Goal: Complete application form

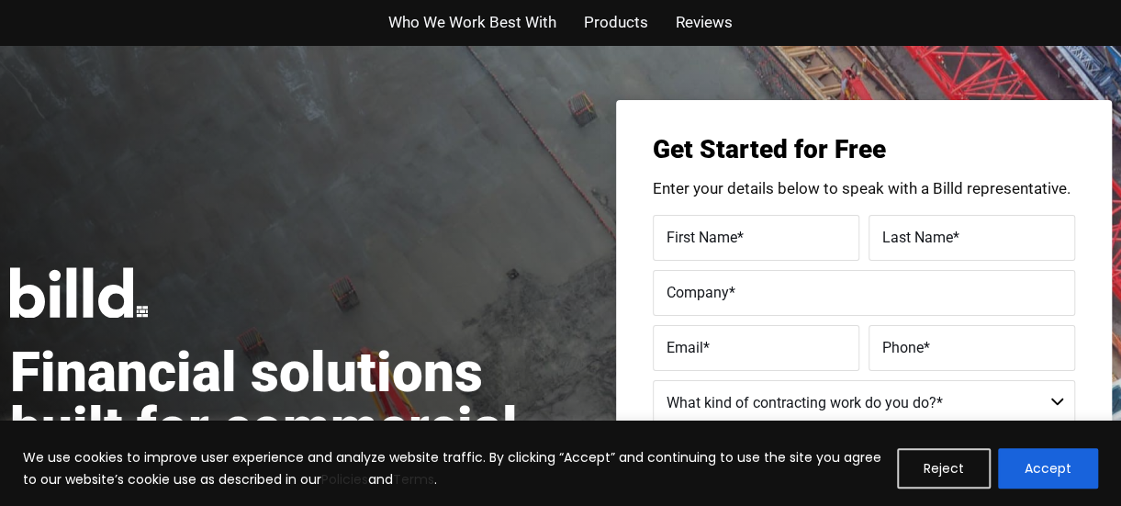
click at [760, 241] on label "First Name *" at bounding box center [755, 237] width 179 height 27
click at [760, 241] on input "First Name *" at bounding box center [756, 238] width 207 height 46
type input "Yamilette"
click at [897, 225] on label "Last Name *" at bounding box center [971, 237] width 179 height 27
click at [897, 225] on input "Last Name *" at bounding box center [971, 238] width 207 height 46
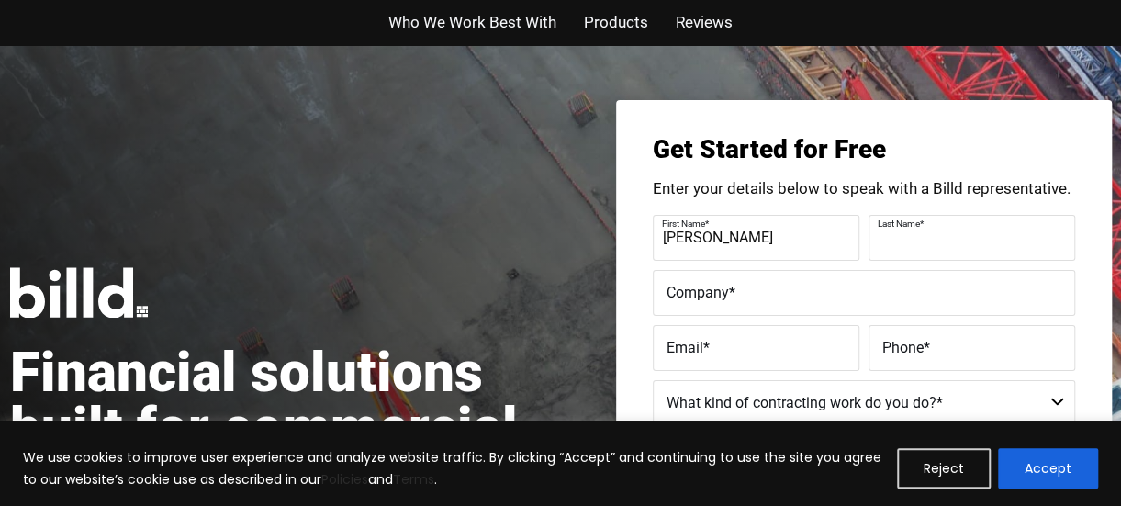
type input "g"
type input "GARIP"
click at [815, 247] on input "Yamilette" at bounding box center [756, 238] width 207 height 46
type input "Yamilette Marie"
click at [811, 285] on label "Company *" at bounding box center [863, 292] width 395 height 27
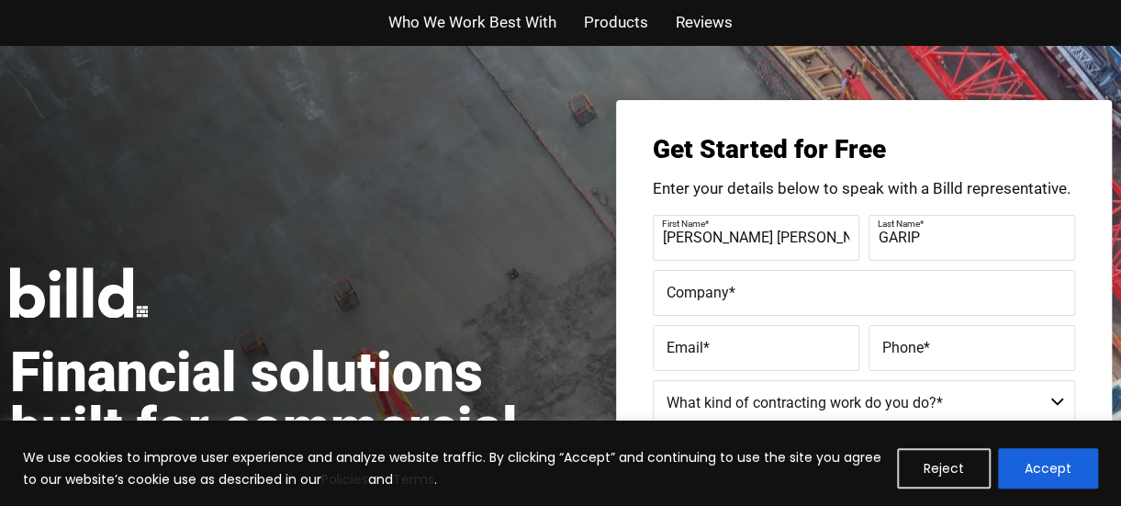
click at [811, 285] on input "Company *" at bounding box center [864, 293] width 422 height 46
type input "yvmi.co"
click at [750, 339] on label "Email *" at bounding box center [755, 347] width 179 height 27
click at [750, 339] on input "Email *" at bounding box center [756, 348] width 207 height 46
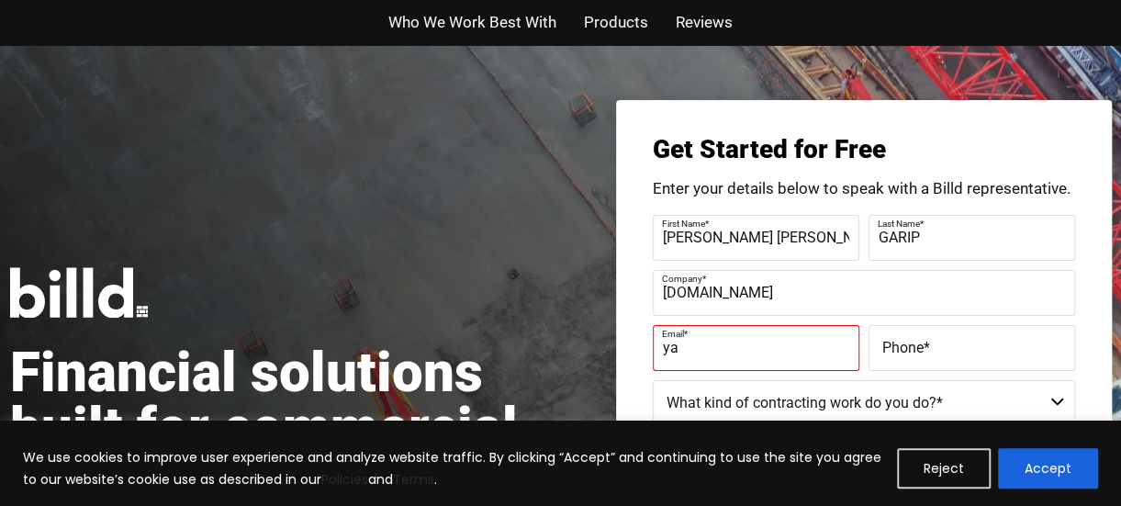
type input "yamilettegarip@hotmail.com"
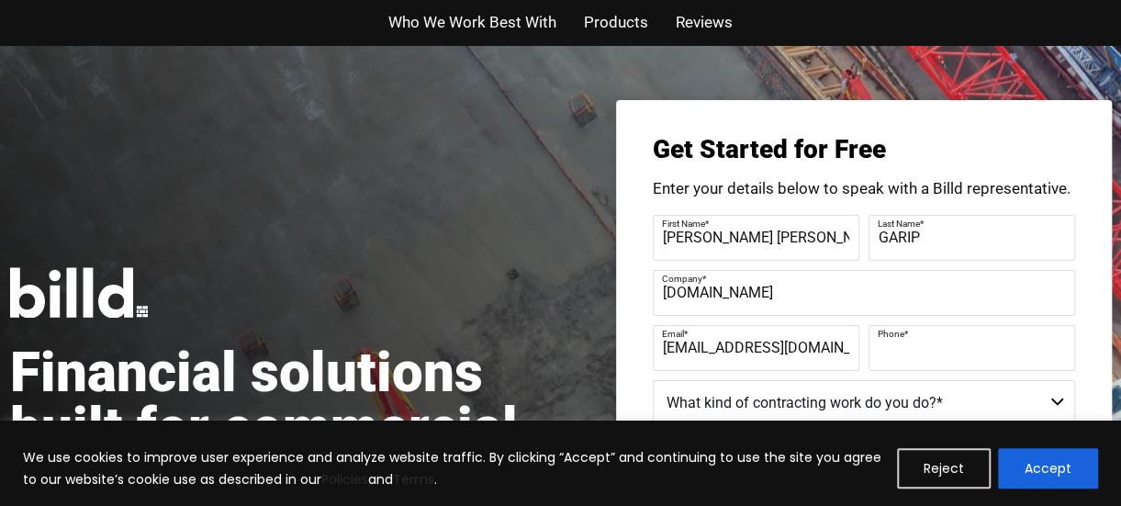
click at [944, 366] on input "Phone *" at bounding box center [971, 348] width 207 height 46
type input "(689) 251-9323"
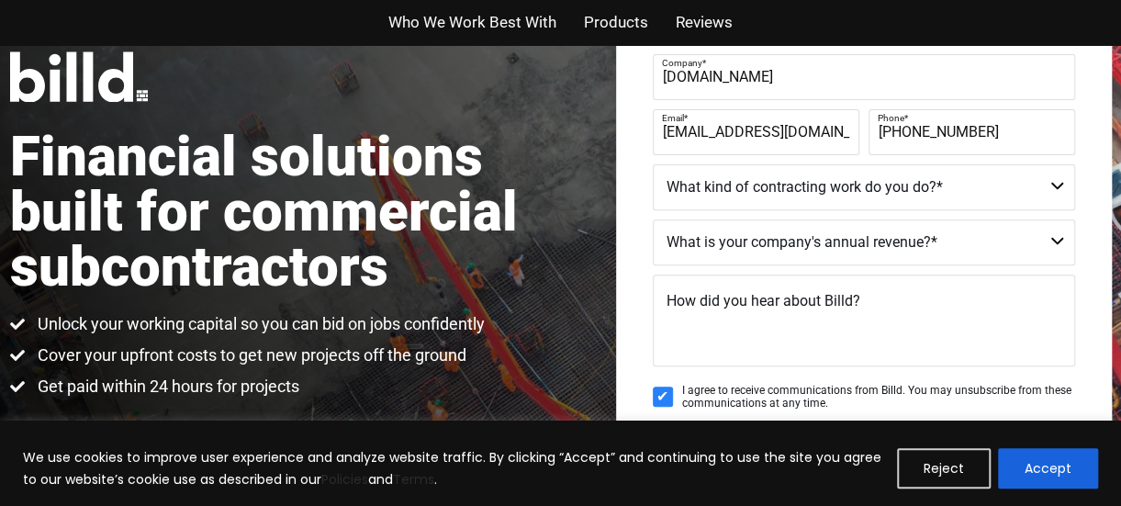
scroll to position [229, 0]
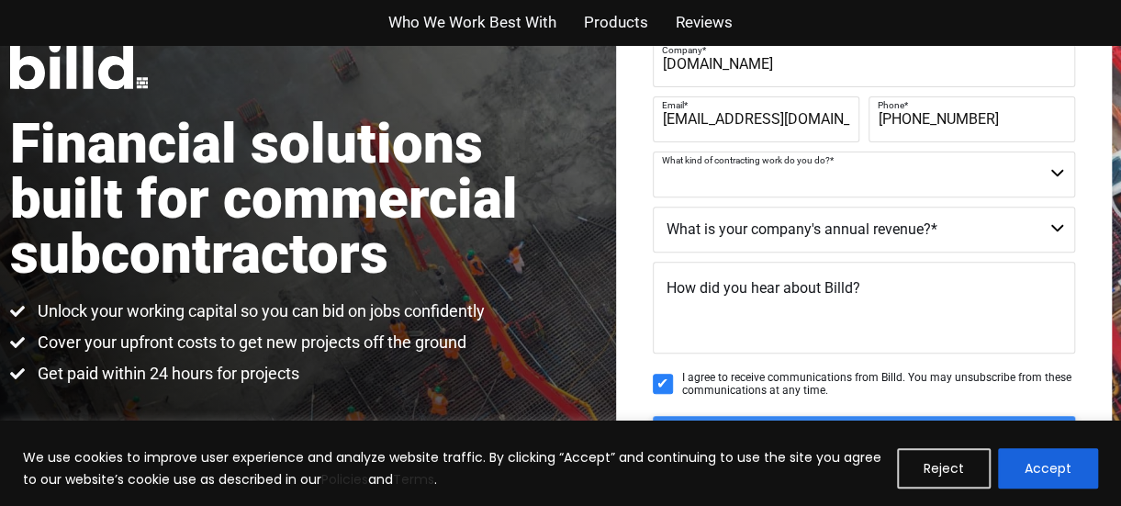
click at [1011, 186] on select "Commercial Commercial and Residential Residential Not a Contractor" at bounding box center [864, 174] width 422 height 46
select select "Commercial and Residential"
click at [653, 151] on select "Commercial Commercial and Residential Residential Not a Contractor" at bounding box center [864, 174] width 422 height 46
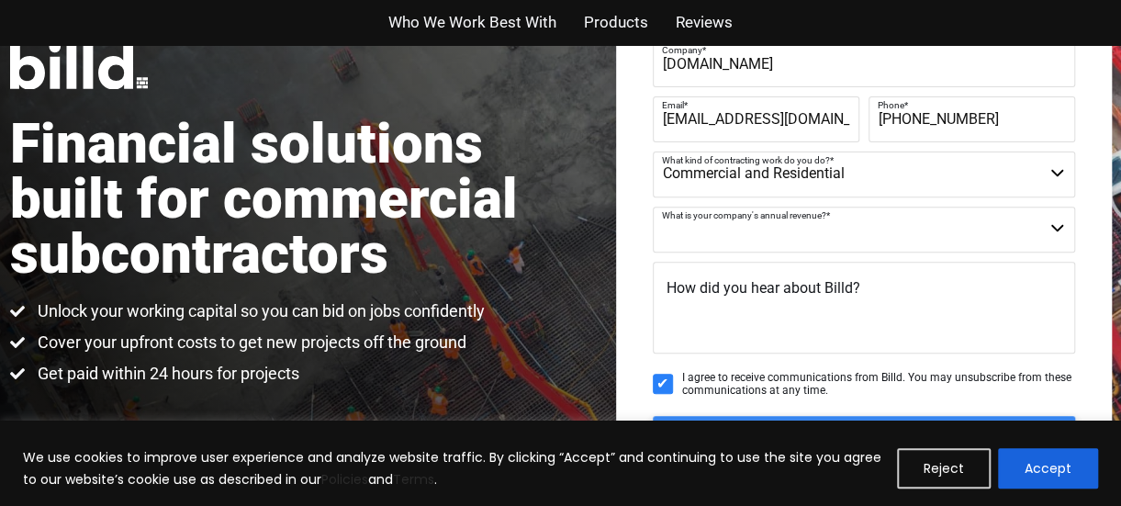
click at [977, 237] on select "$40M + $25M - $40M $8M - $25M $4M - $8M $2M - $4M $1M - $2M Less than $1M" at bounding box center [864, 230] width 422 height 46
select select "$25M - $40M"
click at [653, 207] on select "$40M + $25M - $40M $8M - $25M $4M - $8M $2M - $4M $1M - $2M Less than $1M" at bounding box center [864, 230] width 422 height 46
click at [955, 303] on textarea "How did you hear about Billd?" at bounding box center [864, 308] width 422 height 92
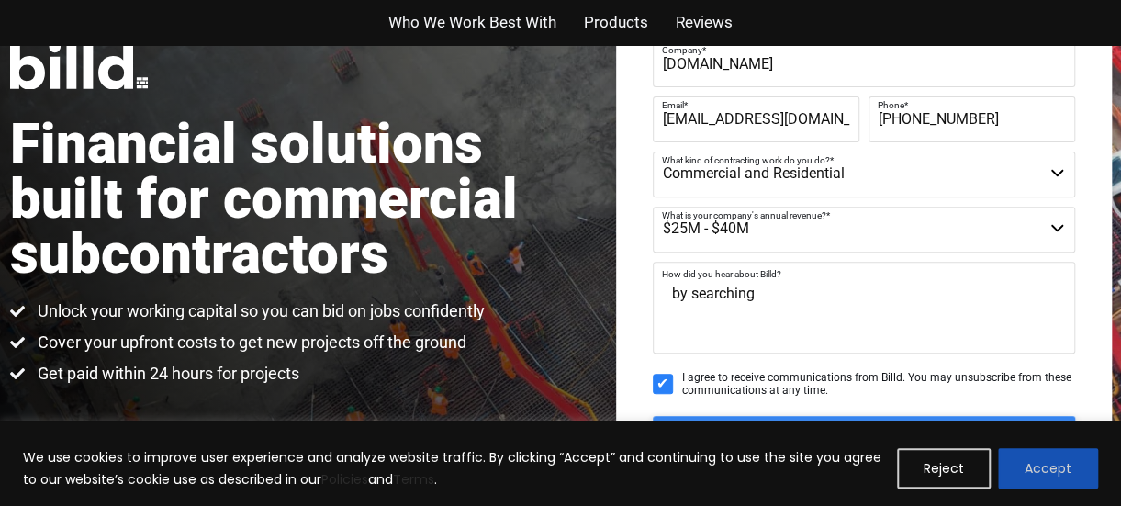
type textarea "by searching"
click at [1026, 473] on button "Accept" at bounding box center [1048, 468] width 100 height 40
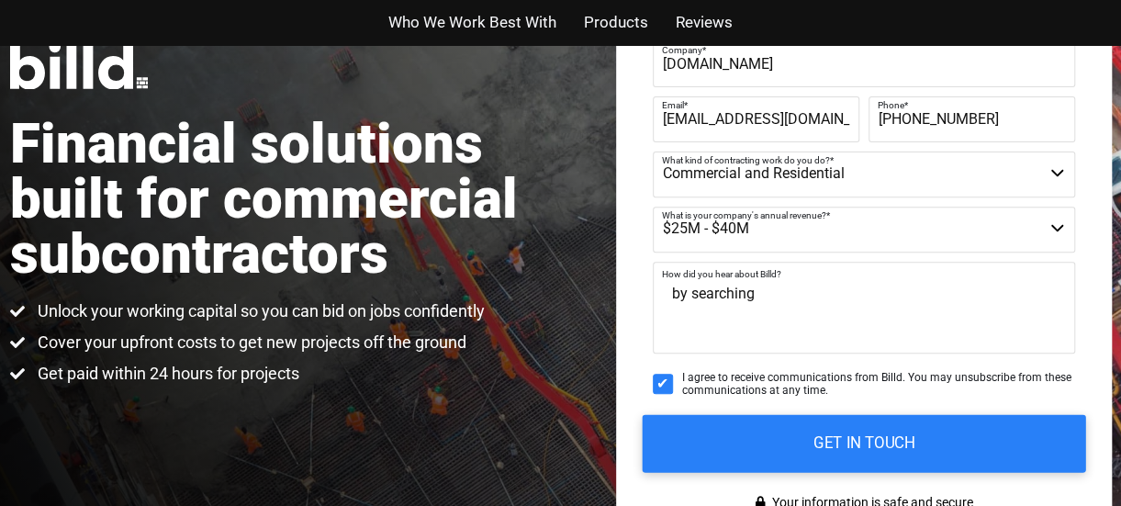
click at [989, 452] on input "GET IN TOUCH" at bounding box center [863, 443] width 443 height 58
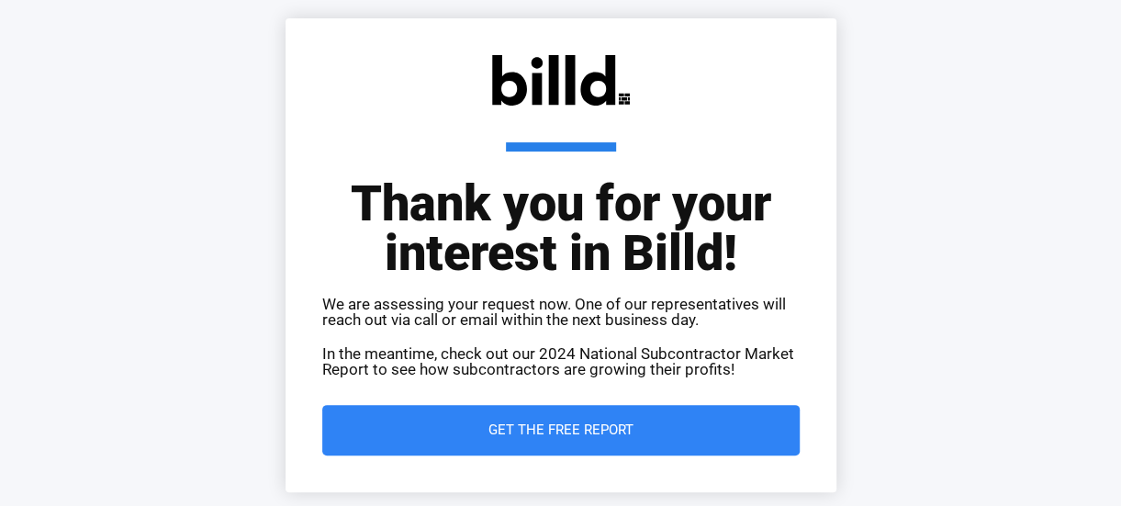
click at [699, 423] on span "Get the Free Report" at bounding box center [561, 430] width 404 height 14
